Goal: Task Accomplishment & Management: Use online tool/utility

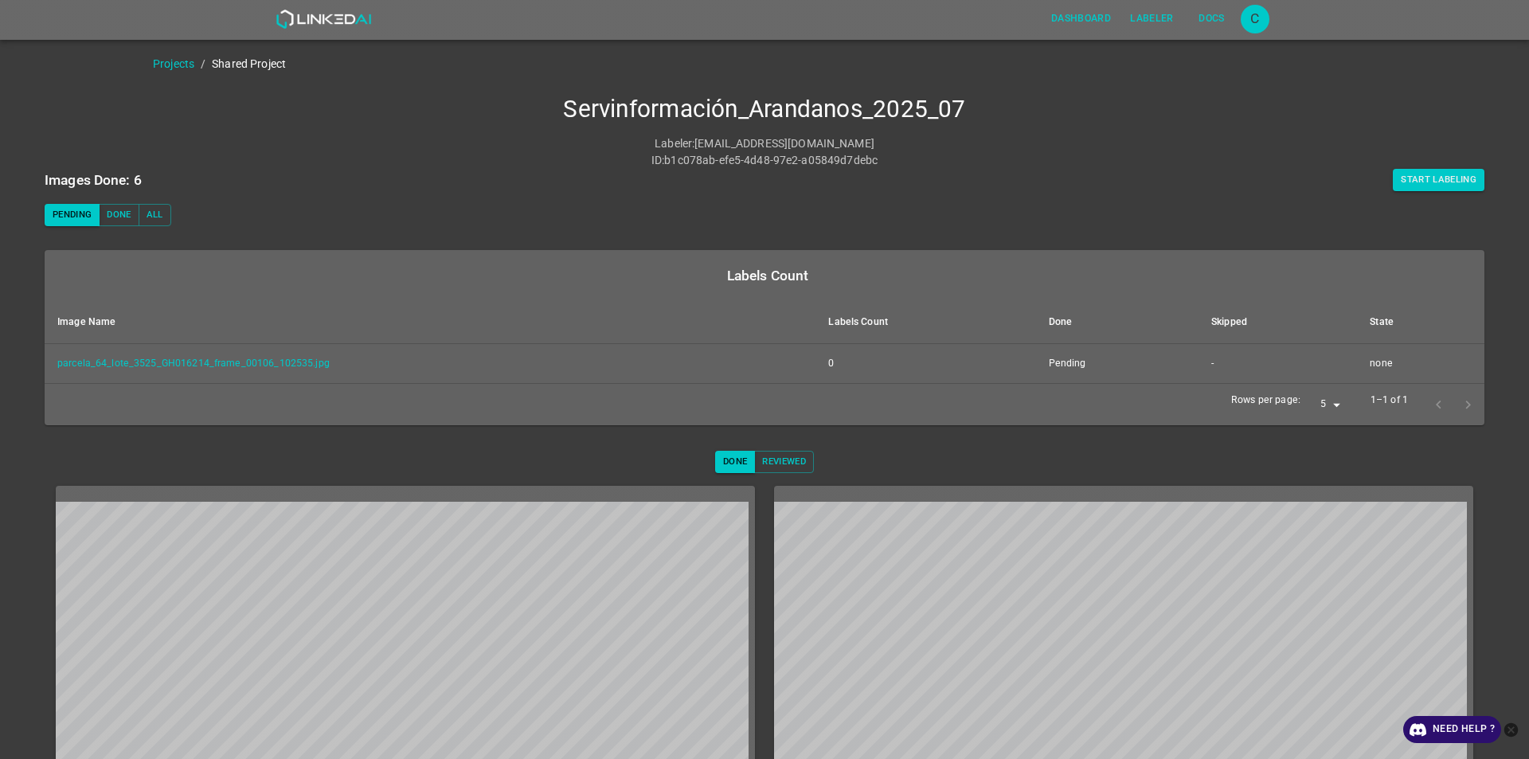
scroll to position [57, 0]
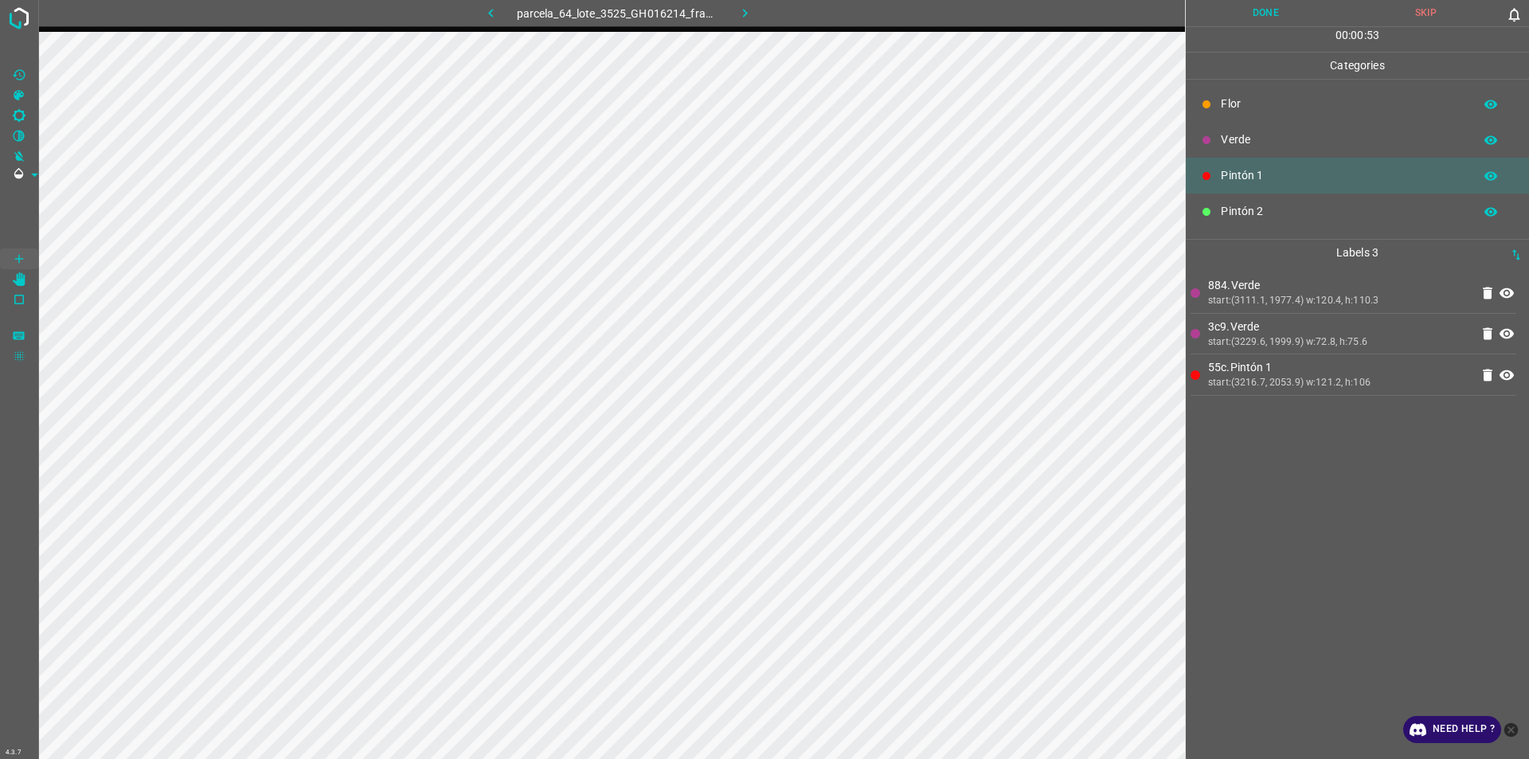
click at [1282, 146] on p "Verde" at bounding box center [1343, 139] width 245 height 17
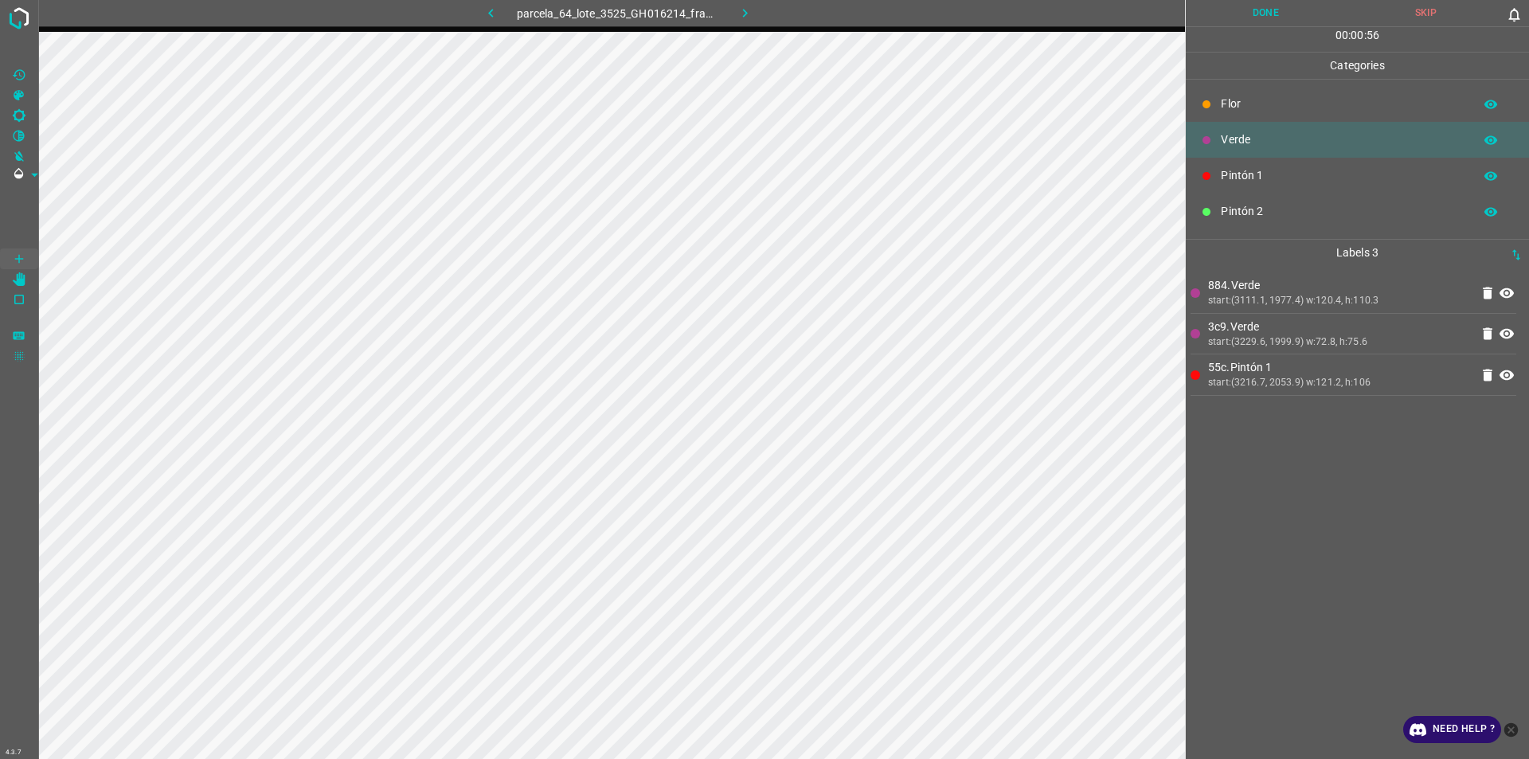
click at [1238, 175] on p "Pintón 1" at bounding box center [1343, 175] width 245 height 17
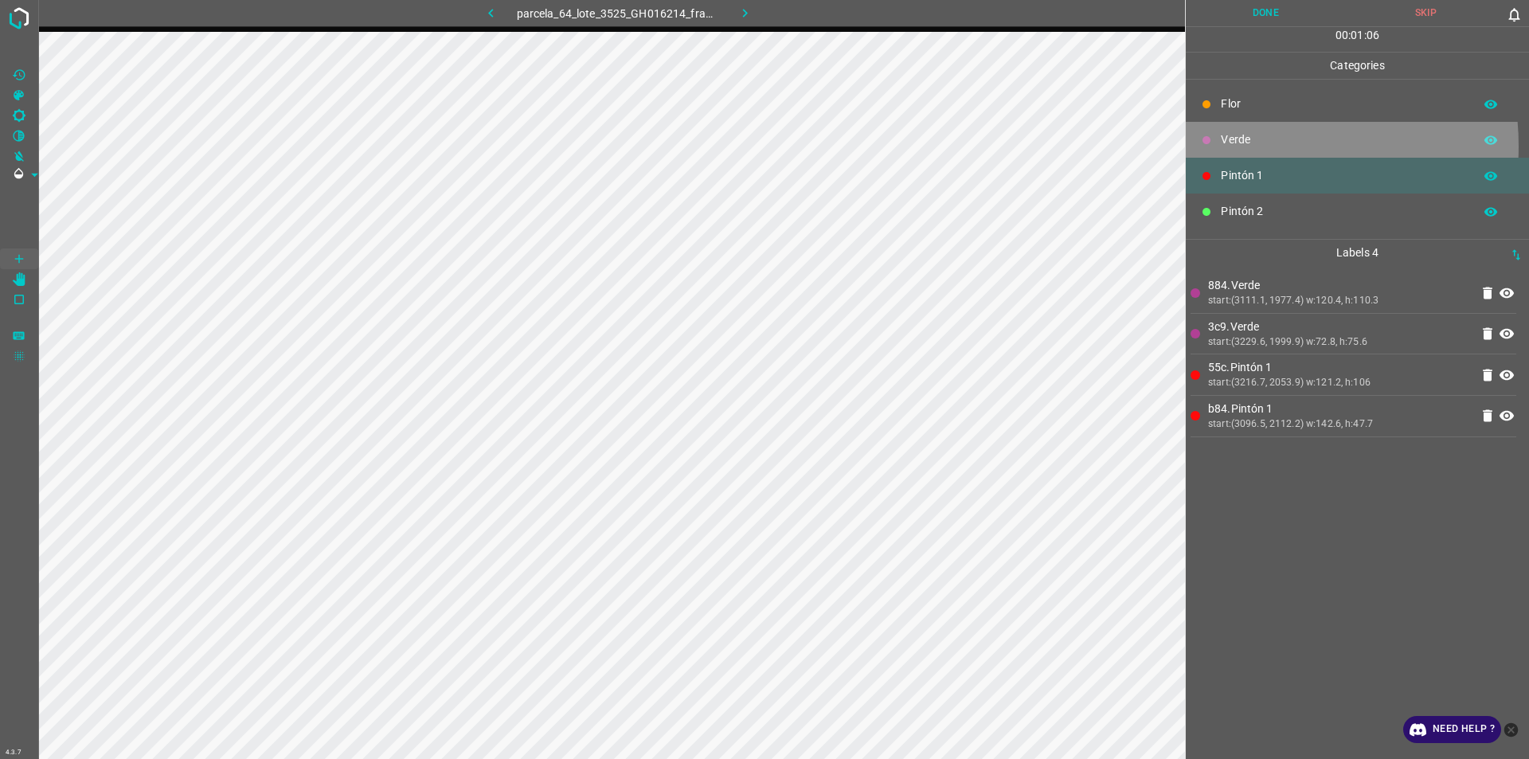
click at [1244, 146] on p "Verde" at bounding box center [1343, 139] width 245 height 17
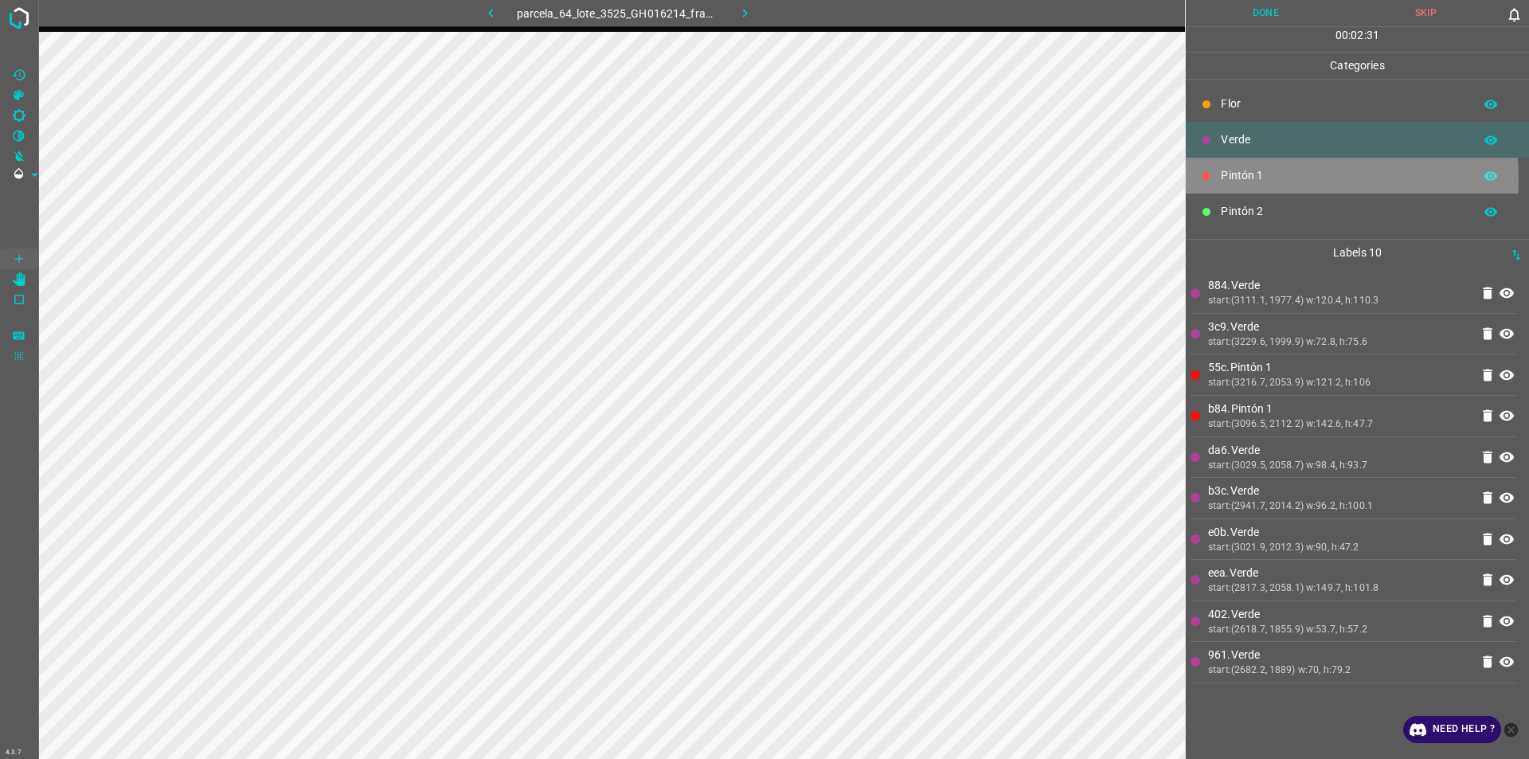
click at [1256, 179] on p "Pintón 1" at bounding box center [1343, 175] width 245 height 17
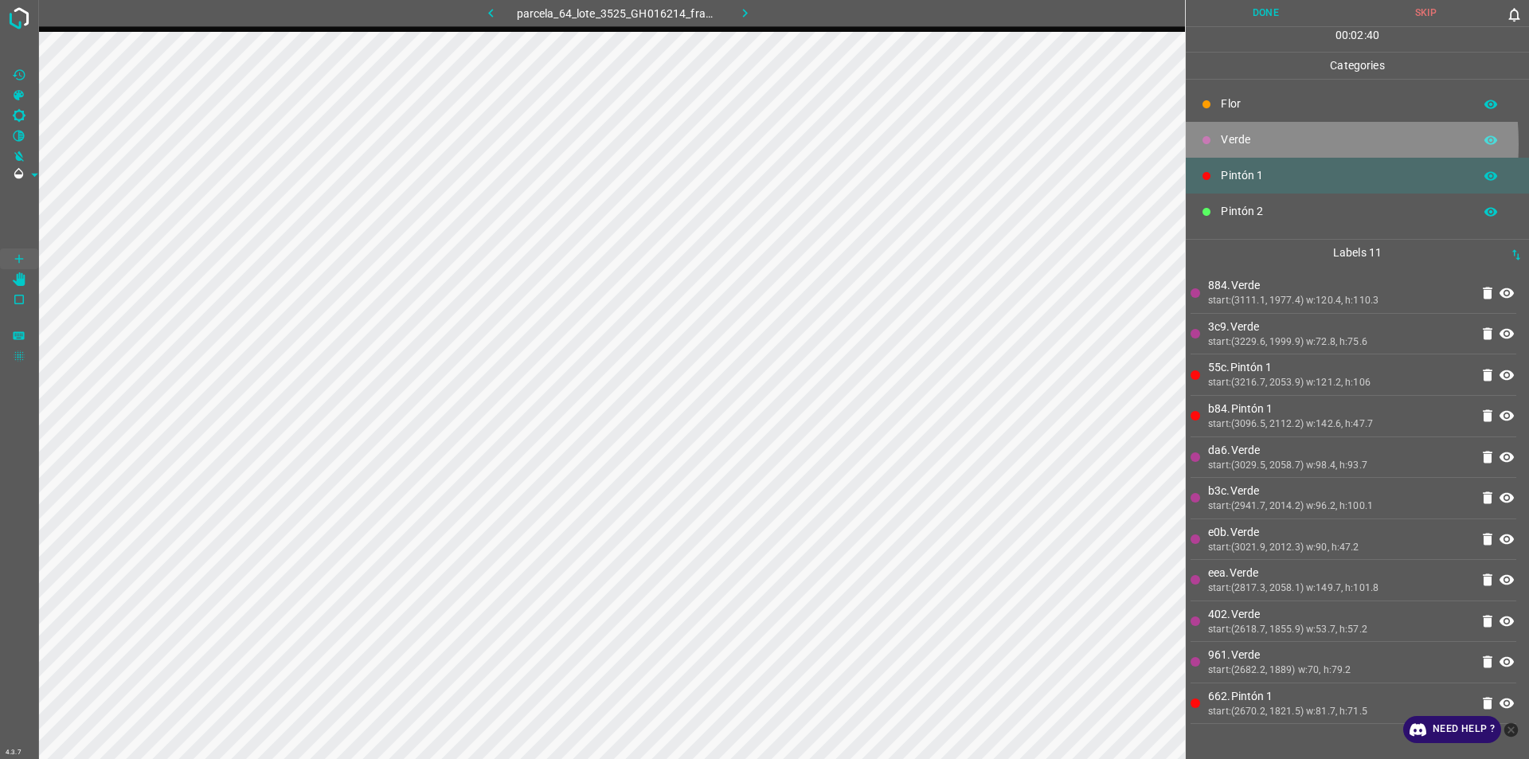
drag, startPoint x: 1256, startPoint y: 143, endPoint x: 1192, endPoint y: 155, distance: 64.8
click at [1255, 146] on p "Verde" at bounding box center [1343, 139] width 245 height 17
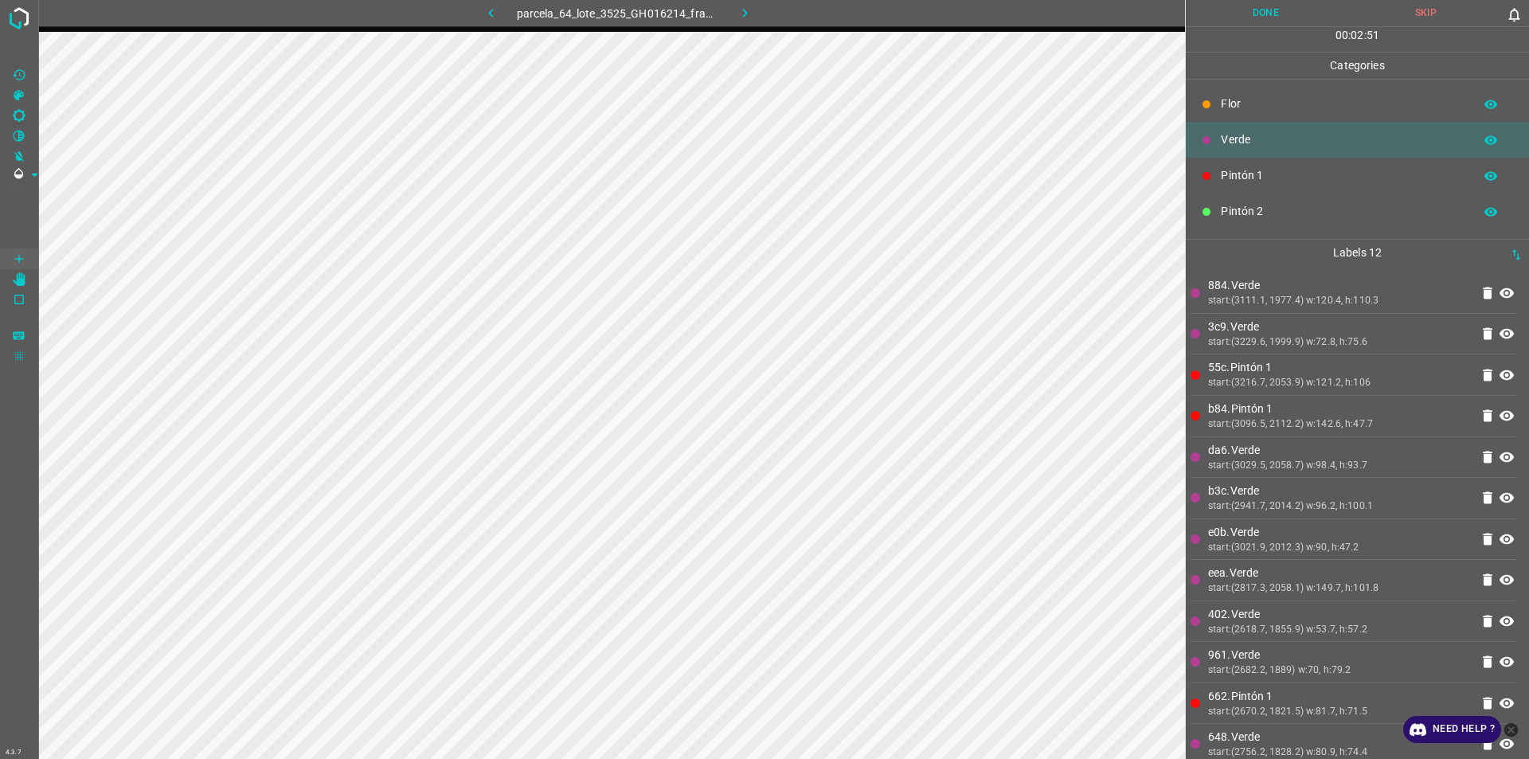
click at [1242, 178] on p "Pintón 1" at bounding box center [1343, 175] width 245 height 17
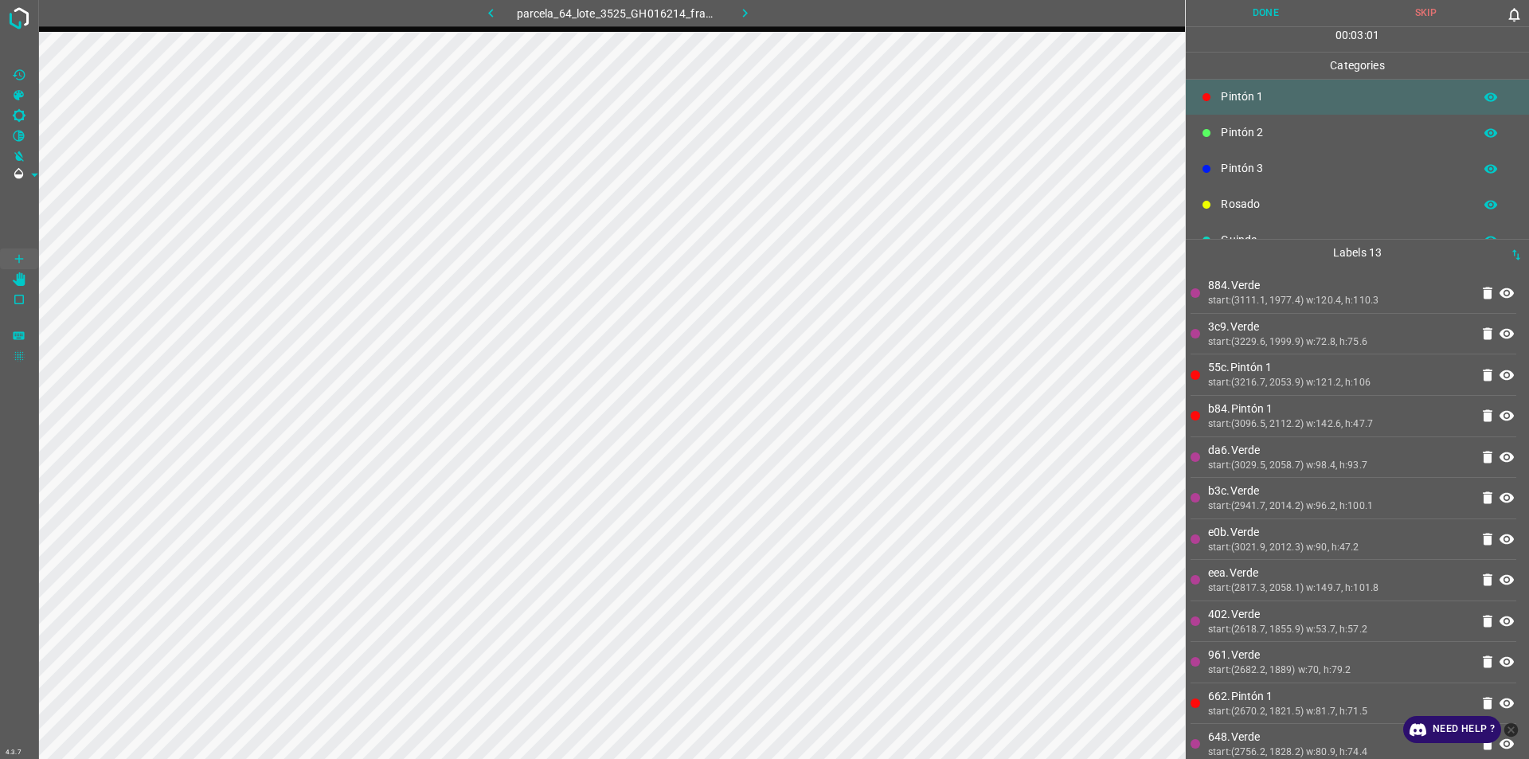
scroll to position [140, 0]
click at [1223, 219] on p "Azul" at bounding box center [1343, 214] width 245 height 17
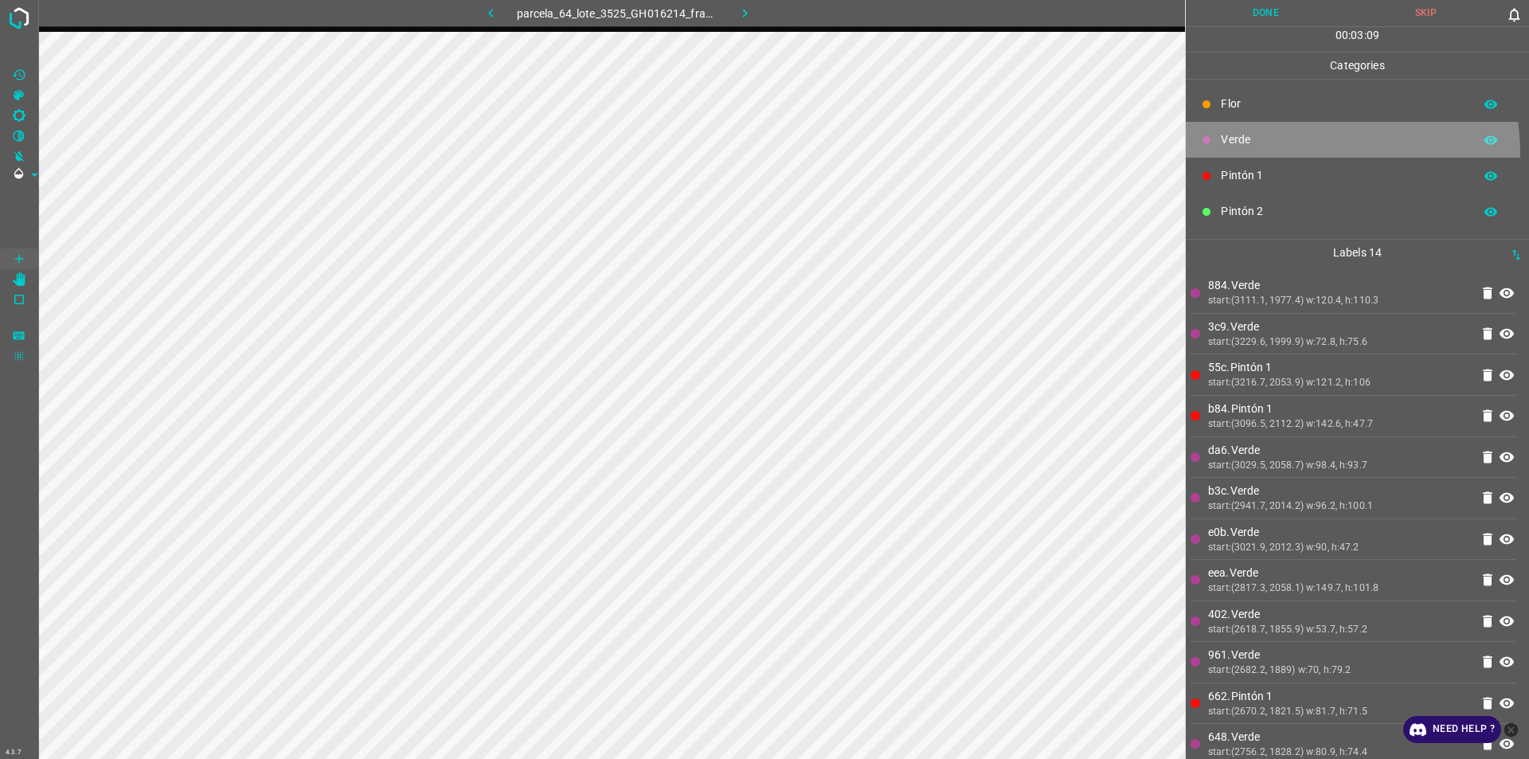
click at [1270, 154] on div "Verde" at bounding box center [1357, 140] width 343 height 36
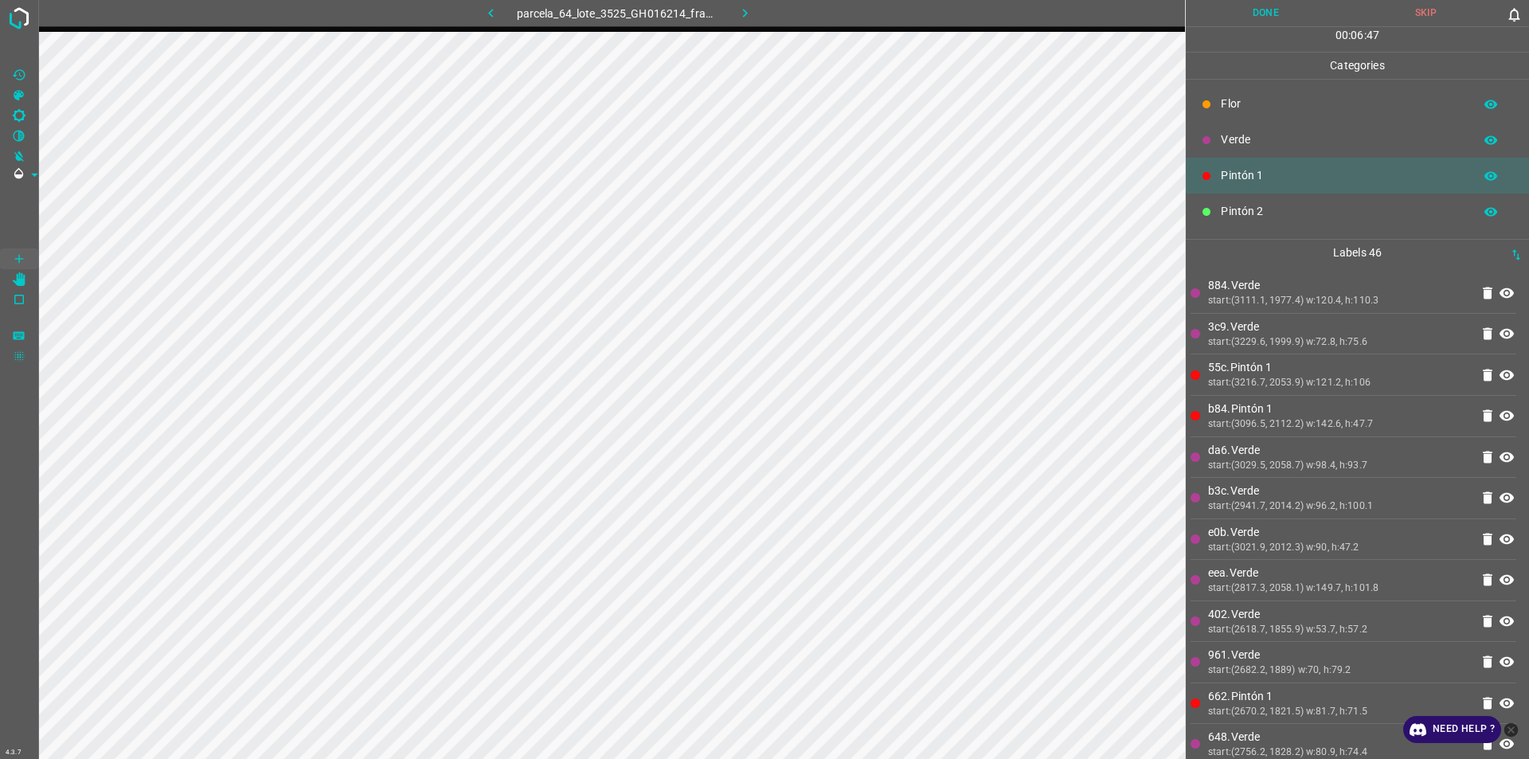
drag, startPoint x: 1286, startPoint y: 158, endPoint x: 1302, endPoint y: 138, distance: 25.5
click at [1290, 156] on ul "[PERSON_NAME] Verde Pintón 1 Pintón 2 Pintón 3 [PERSON_NAME] Azul" at bounding box center [1357, 229] width 343 height 299
click at [1324, 110] on ul "[PERSON_NAME] Verde Pintón 1 Pintón 2 Pintón 3 [PERSON_NAME] Azul" at bounding box center [1357, 229] width 343 height 299
click at [1262, 150] on div "Verde" at bounding box center [1357, 140] width 343 height 36
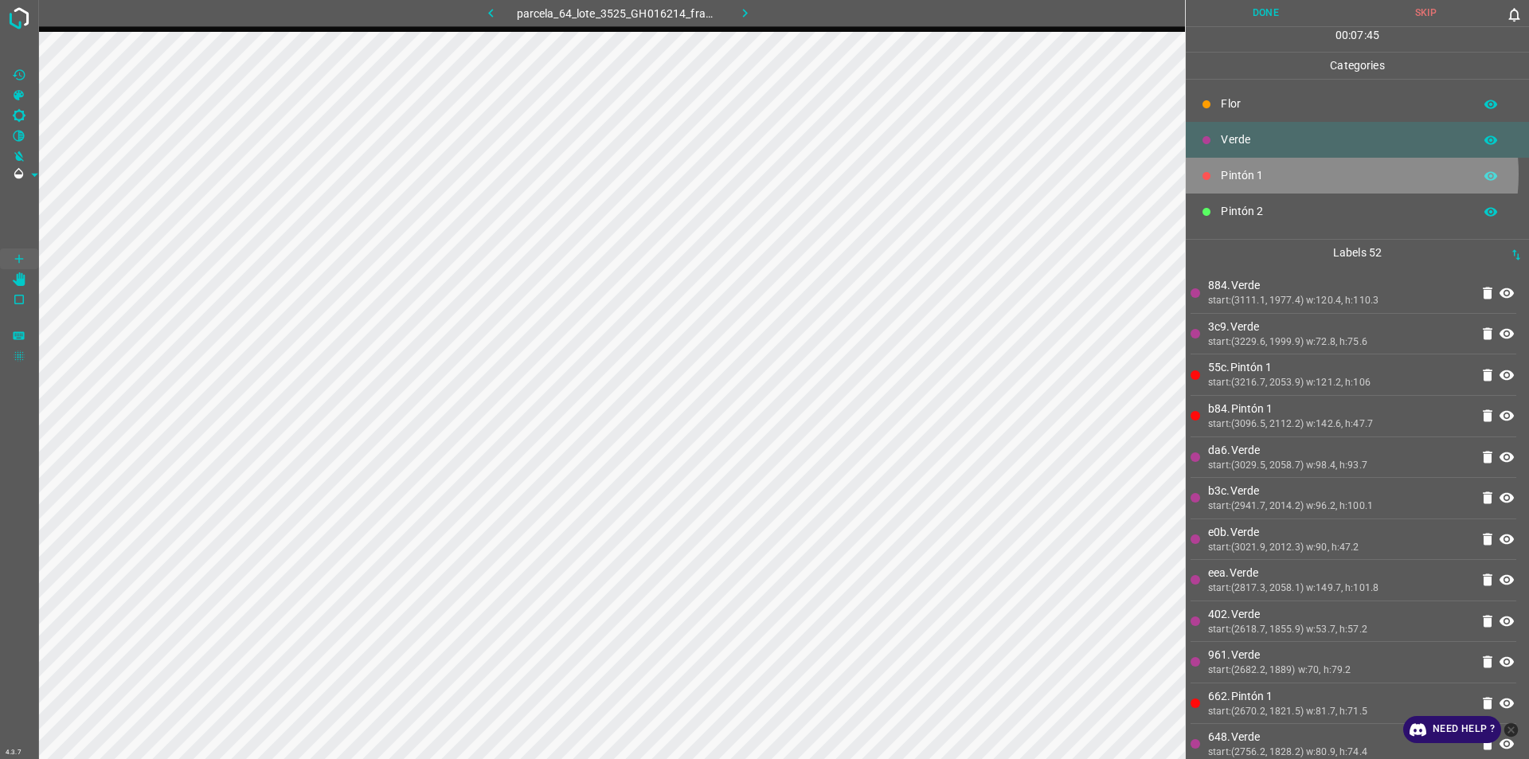
drag, startPoint x: 1332, startPoint y: 174, endPoint x: 1322, endPoint y: 174, distance: 9.6
click at [1322, 174] on p "Pintón 1" at bounding box center [1343, 175] width 245 height 17
